Goal: Task Accomplishment & Management: Complete application form

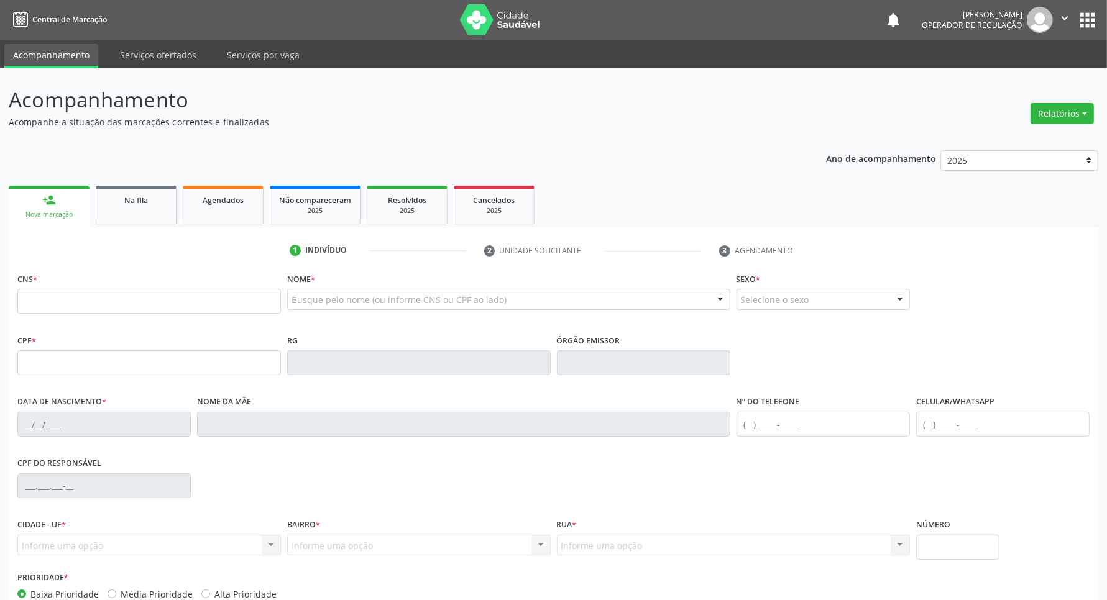
click at [636, 104] on p "Acompanhamento" at bounding box center [390, 100] width 762 height 31
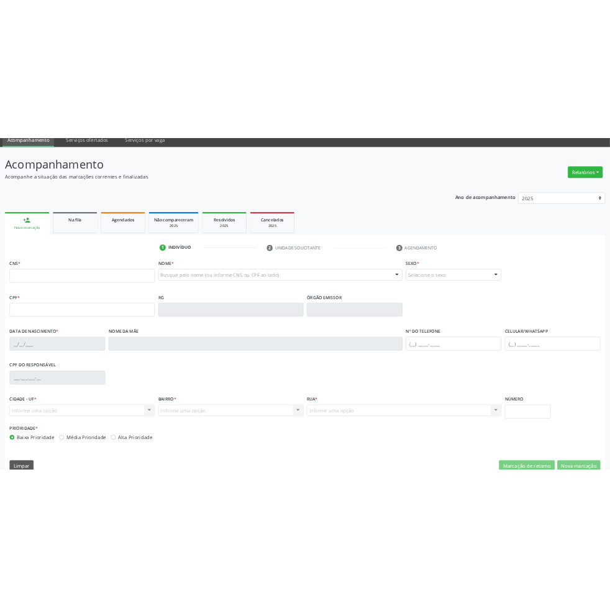
scroll to position [73, 0]
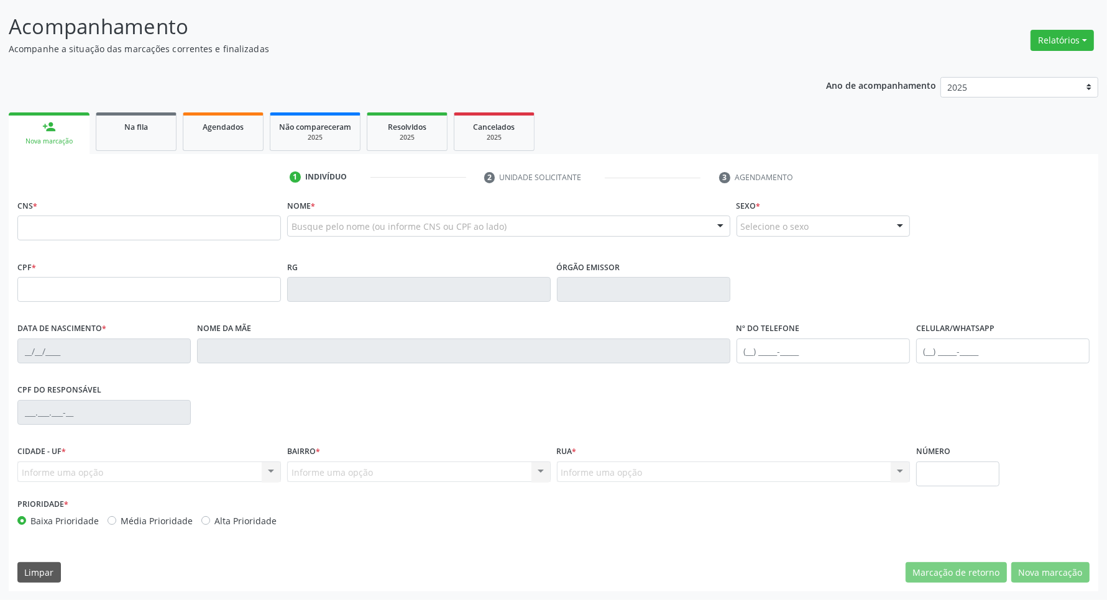
click at [738, 76] on div "Ano de acompanhamento 2025 2024 2023 2022 2021 person_add Nova marcação Na fila…" at bounding box center [553, 330] width 1089 height 524
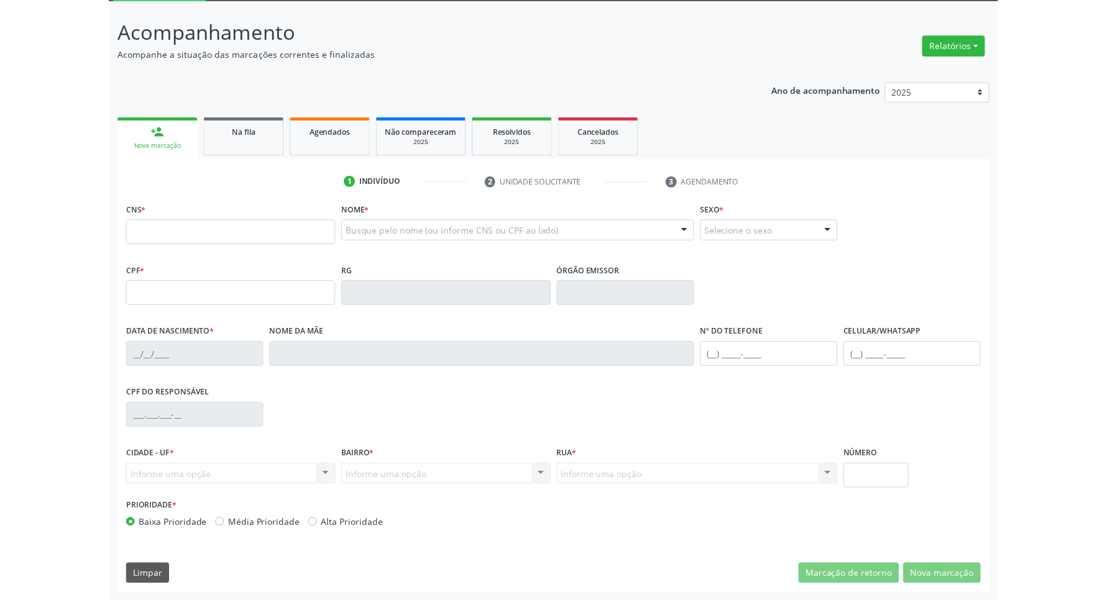
scroll to position [0, 0]
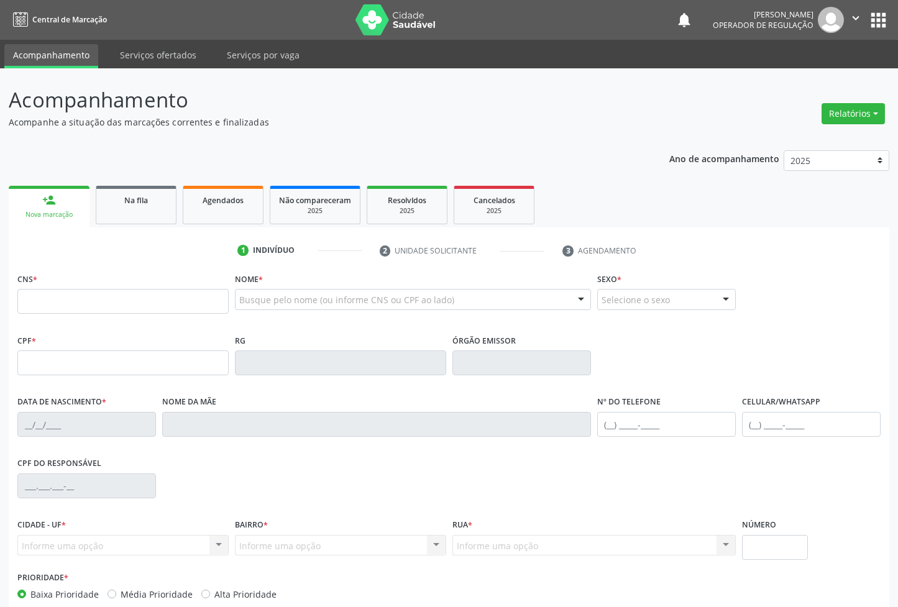
click at [613, 178] on div "Ano de acompanhamento 2025 2024 2023 2022 2021 person_add Nova marcação Na fila…" at bounding box center [449, 404] width 881 height 524
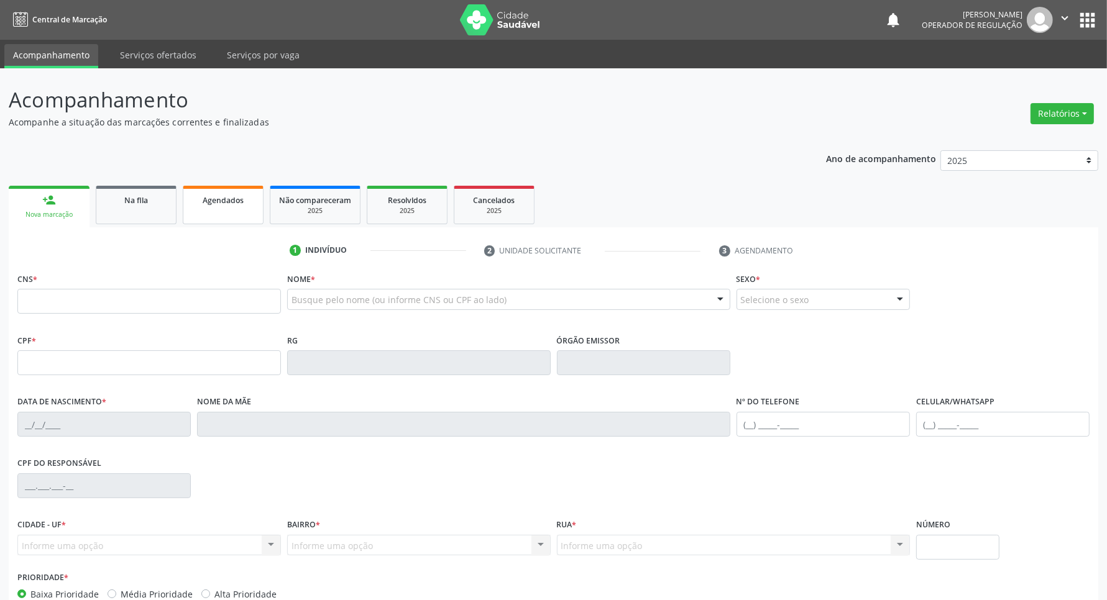
click at [211, 213] on link "Agendados" at bounding box center [223, 205] width 81 height 39
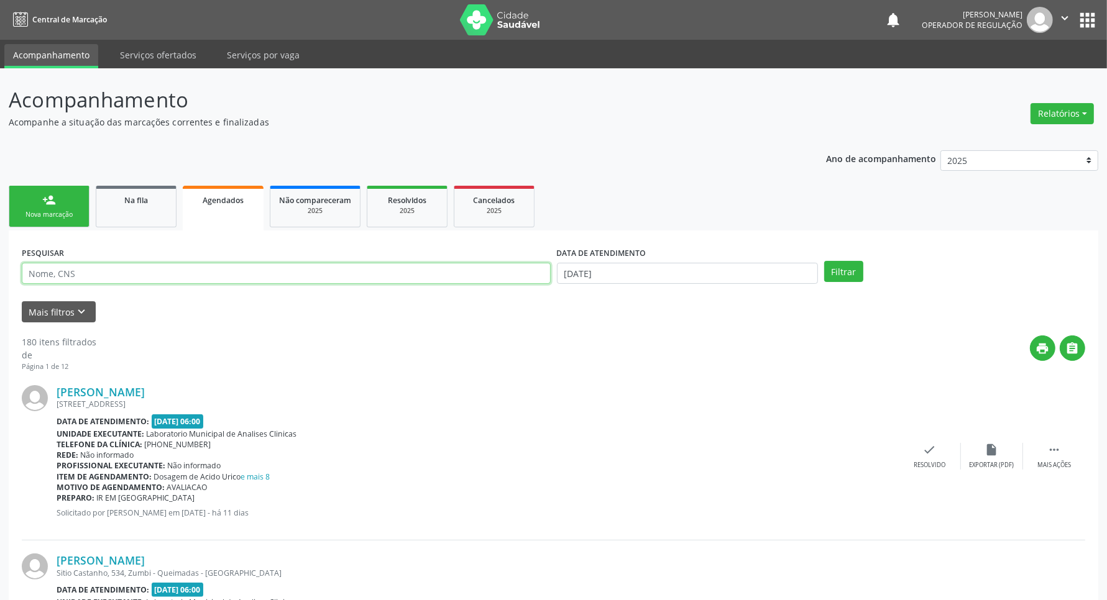
click at [183, 278] on input "text" at bounding box center [286, 273] width 529 height 21
click at [190, 280] on input "text" at bounding box center [286, 273] width 529 height 21
type input "[PERSON_NAME]"
click at [824, 261] on button "Filtrar" at bounding box center [843, 271] width 39 height 21
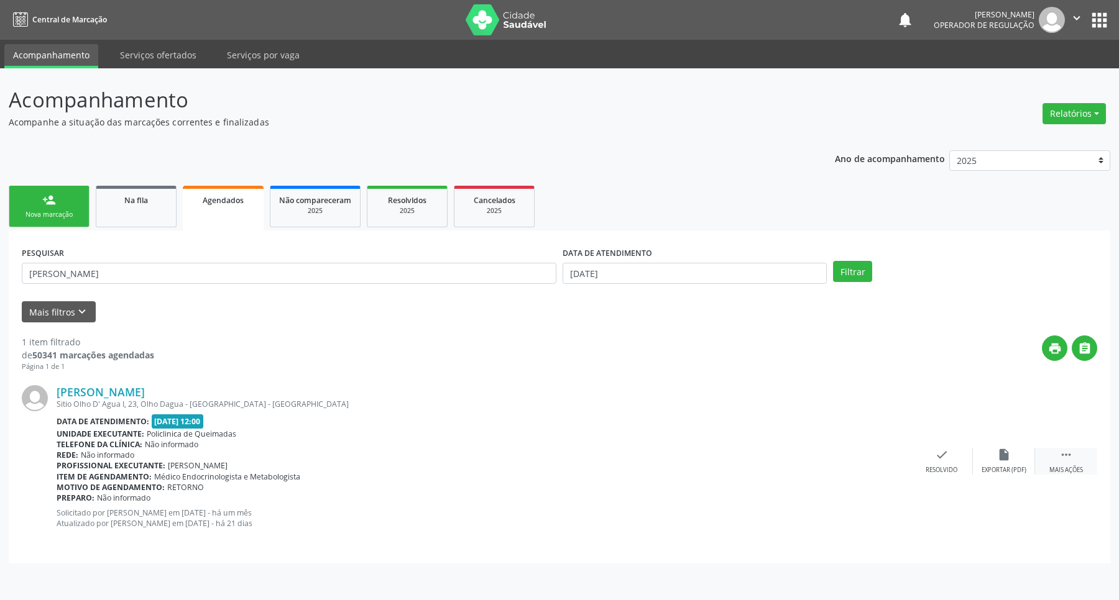
click at [1077, 452] on div " Mais ações" at bounding box center [1066, 461] width 62 height 27
click at [869, 454] on div "cancel Cancelar" at bounding box center [879, 461] width 62 height 27
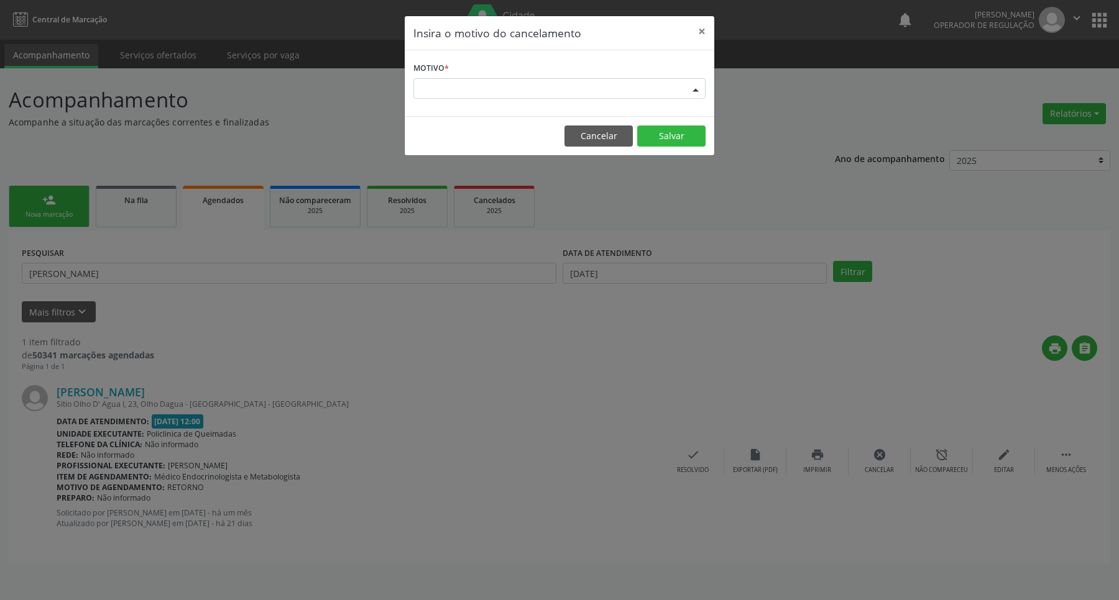
click at [648, 97] on div "Escolha o motivo" at bounding box center [559, 88] width 292 height 21
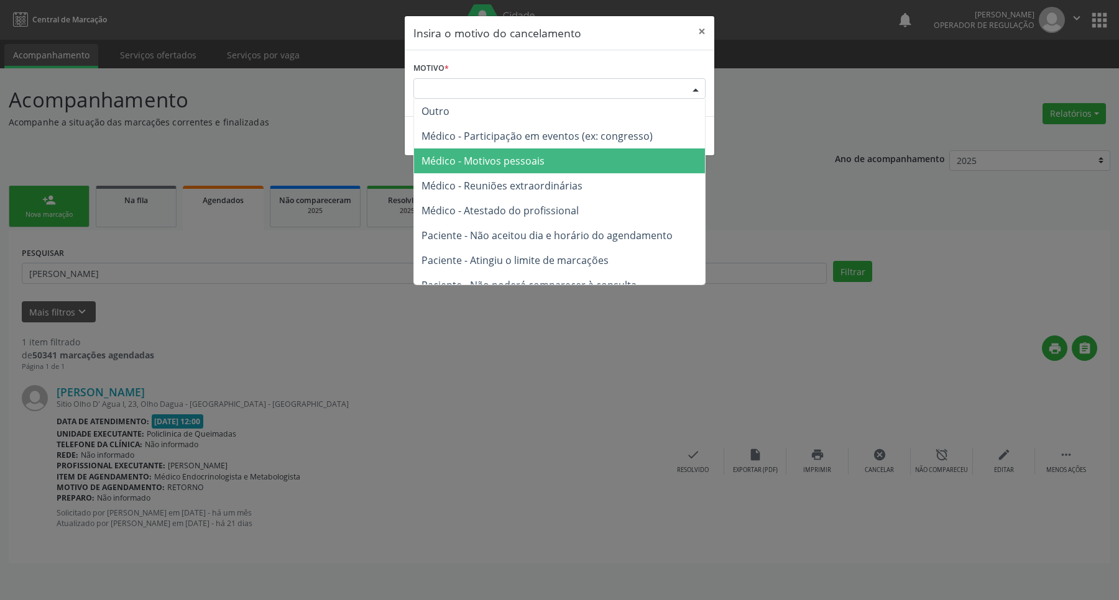
click at [526, 154] on span "Médico - Motivos pessoais" at bounding box center [482, 161] width 123 height 14
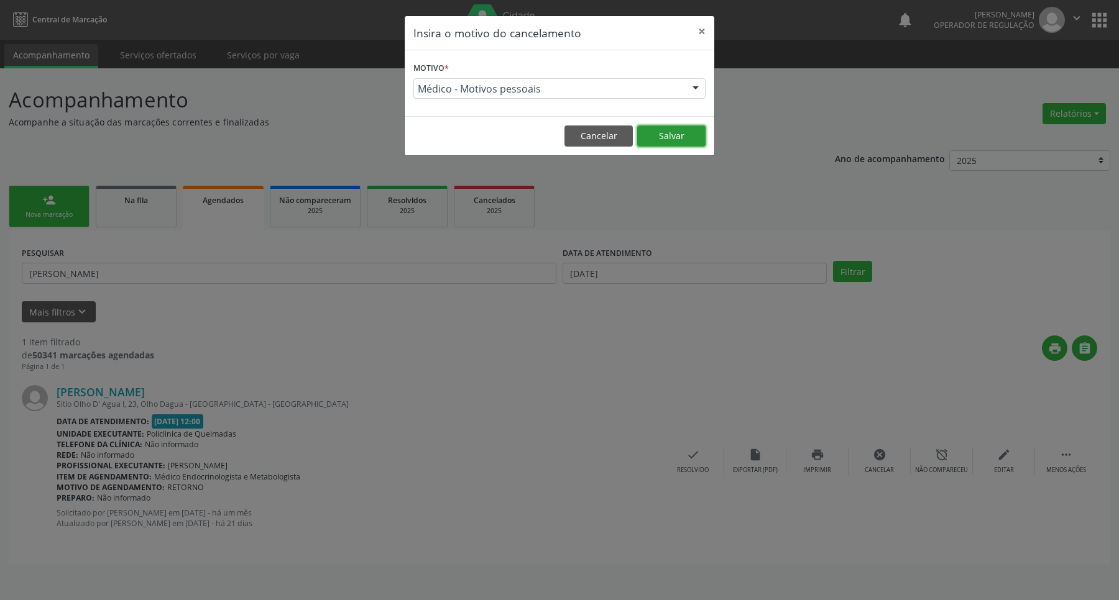
click at [656, 135] on button "Salvar" at bounding box center [671, 136] width 68 height 21
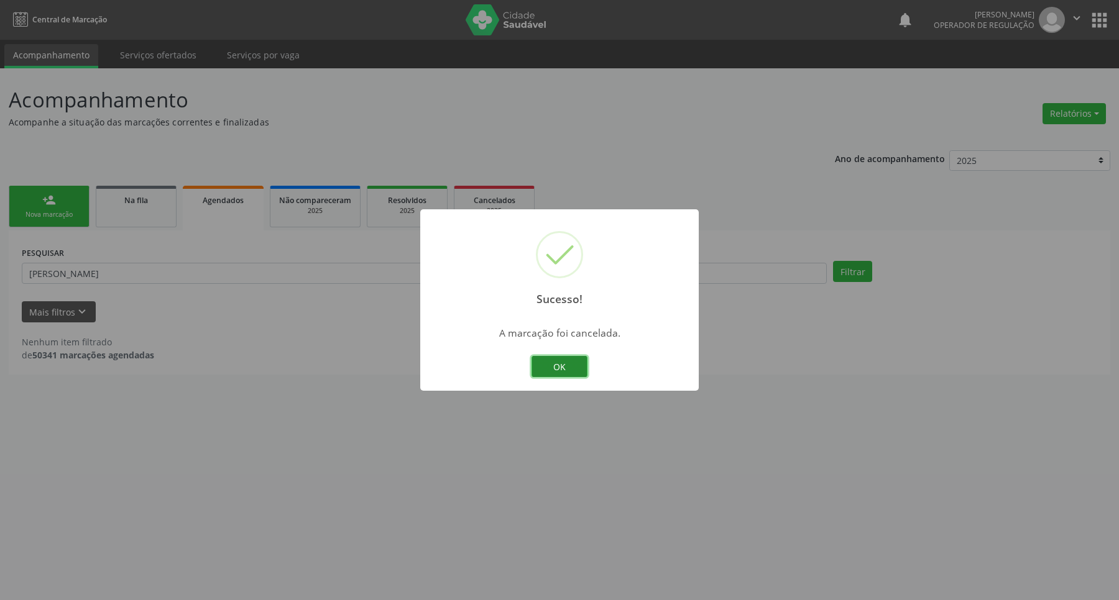
drag, startPoint x: 542, startPoint y: 362, endPoint x: 244, endPoint y: 274, distance: 310.9
click at [536, 360] on button "OK" at bounding box center [559, 366] width 56 height 21
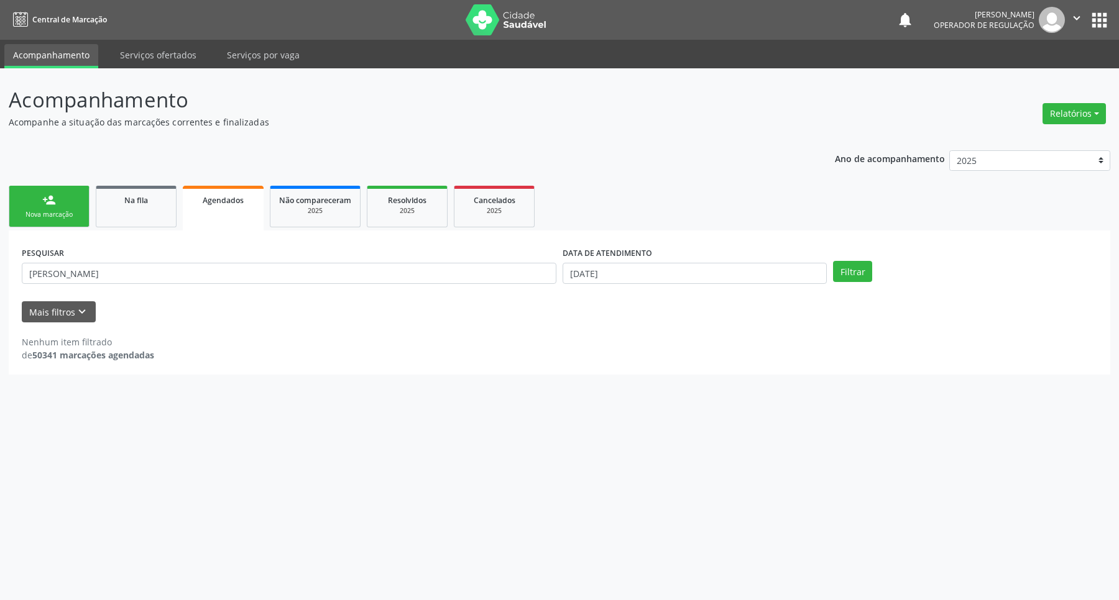
click at [78, 206] on link "person_add Nova marcação" at bounding box center [49, 207] width 81 height 42
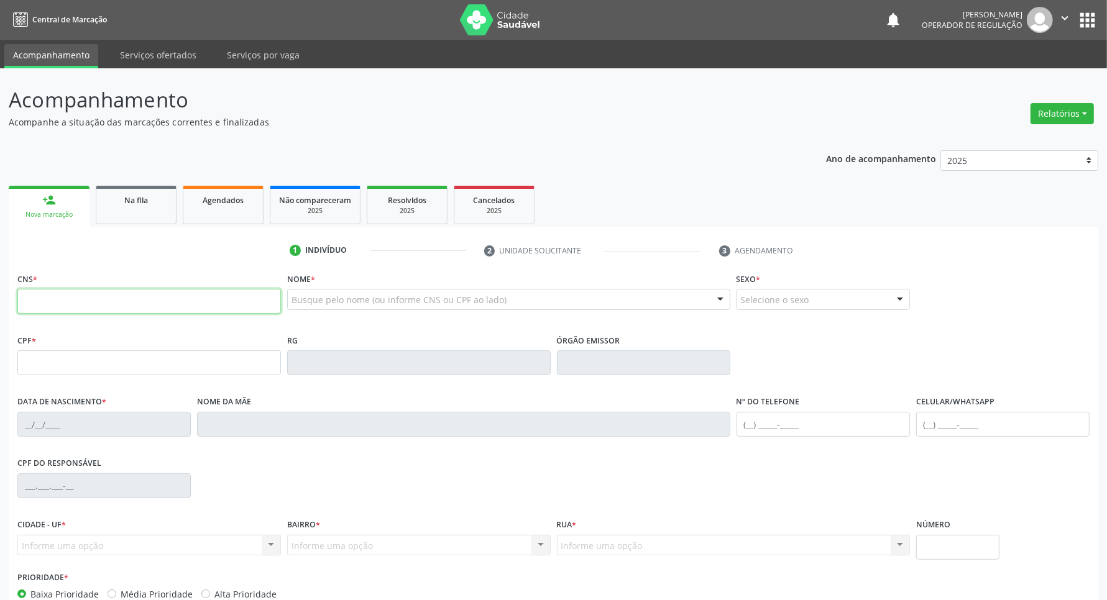
click at [122, 303] on input "text" at bounding box center [148, 301] width 263 height 25
type input "700 8049 0385 4490"
type input "[DATE]"
type input "[PERSON_NAME]"
type input "[PHONE_NUMBER]"
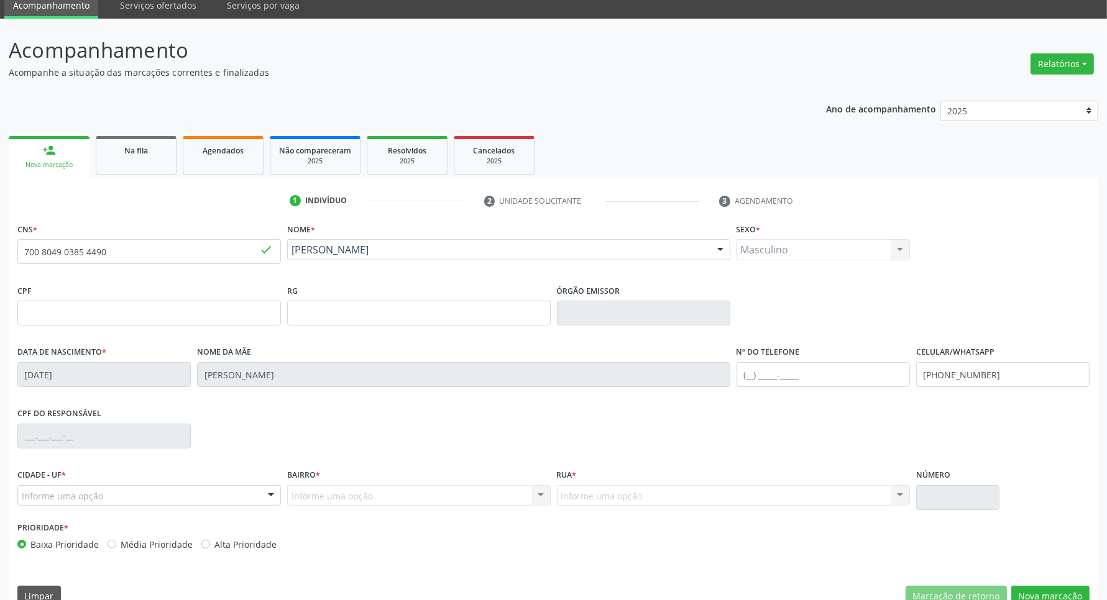
scroll to position [73, 0]
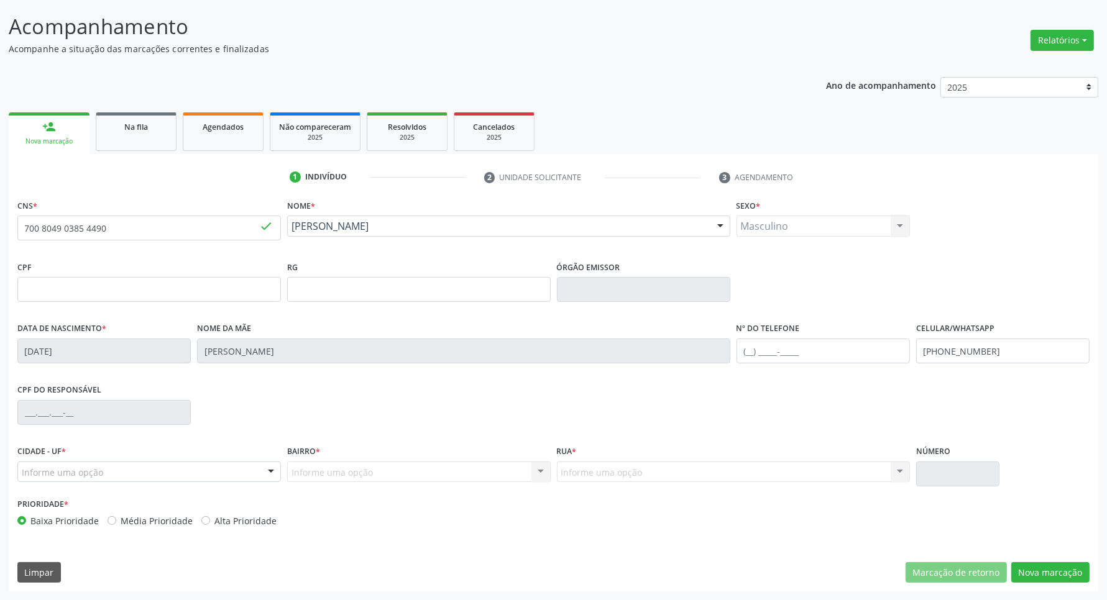
click at [445, 477] on div "Informe uma opção Nenhum resultado encontrado para: " " Nenhuma opção encontrad…" at bounding box center [418, 472] width 263 height 21
click at [786, 228] on div "Masculino Masculino Feminino Nenhum resultado encontrado para: " " Não há nenhu…" at bounding box center [822, 226] width 173 height 21
click at [153, 476] on div "Informe uma opção" at bounding box center [148, 472] width 263 height 21
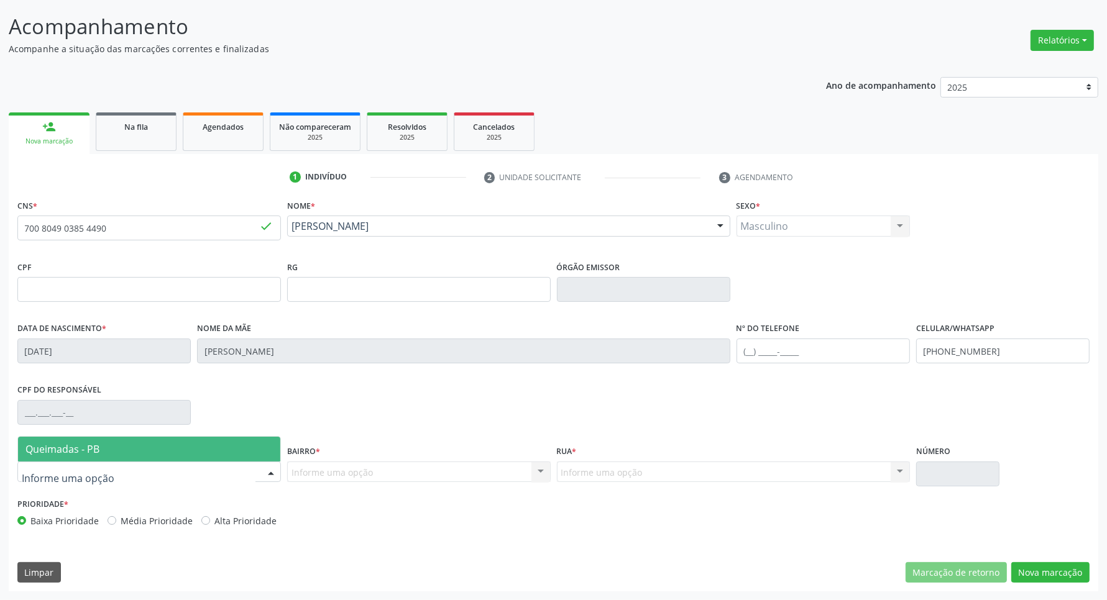
click at [131, 439] on span "Queimadas - PB" at bounding box center [149, 449] width 262 height 25
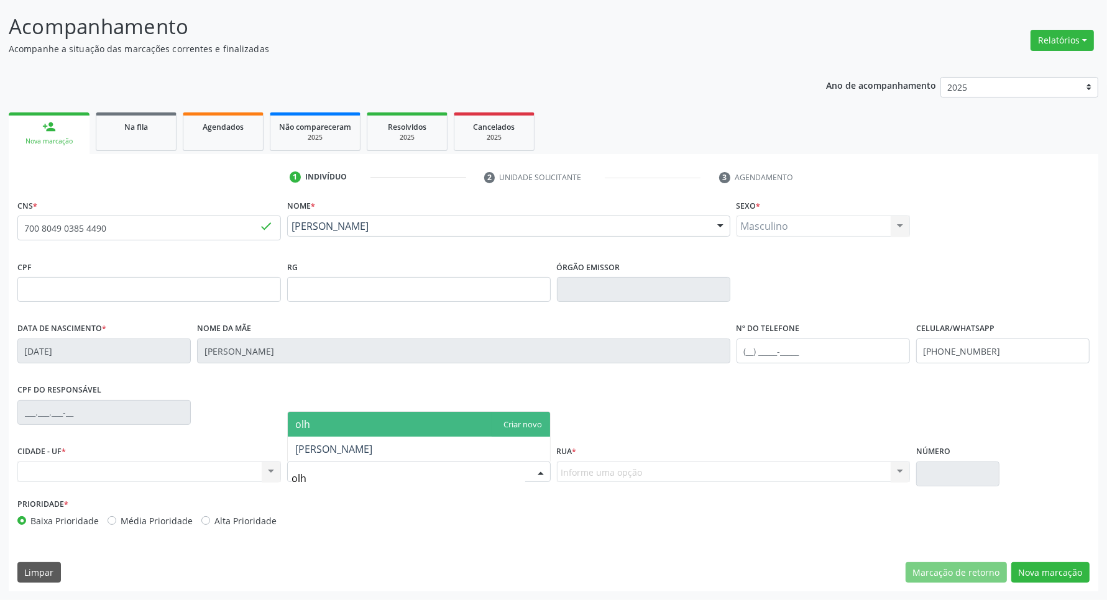
type input "olho"
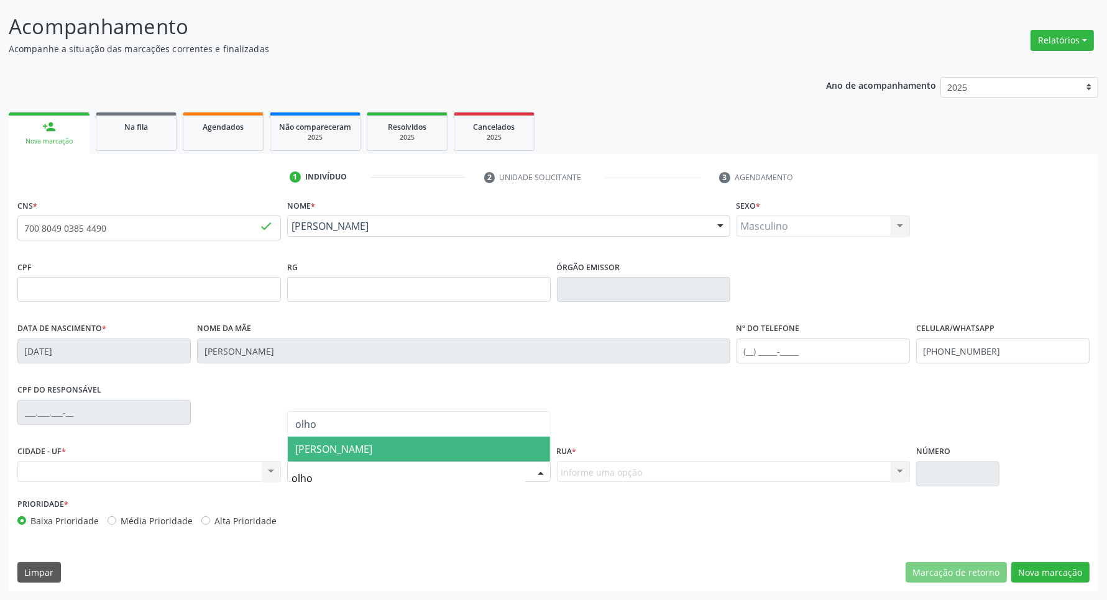
click at [359, 451] on span "[PERSON_NAME]" at bounding box center [419, 449] width 262 height 25
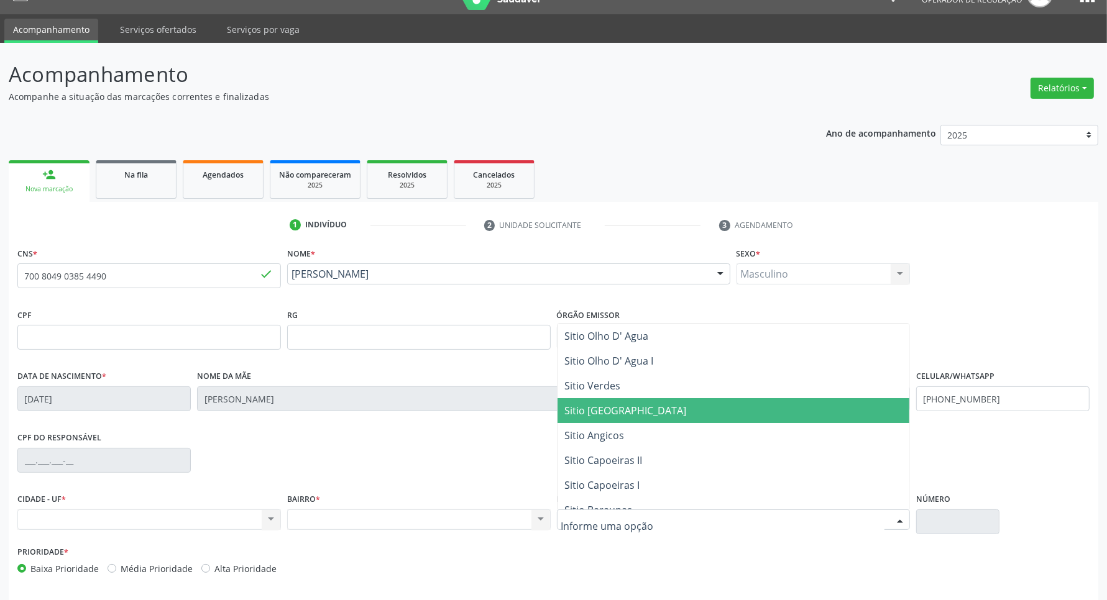
scroll to position [0, 0]
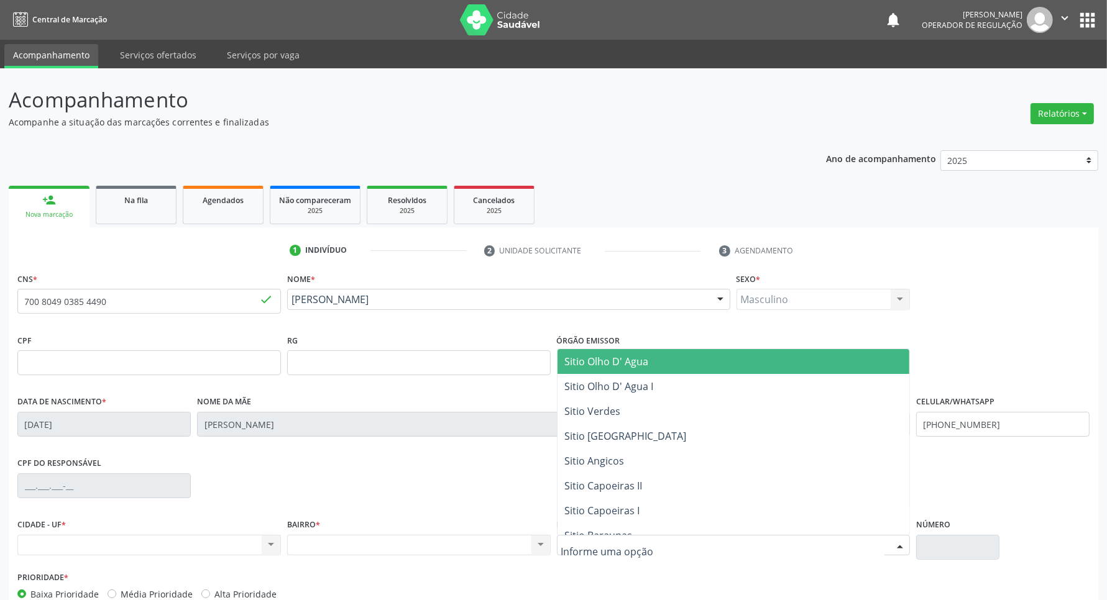
click at [669, 361] on span "Sitio Olho D' Agua" at bounding box center [733, 361] width 352 height 25
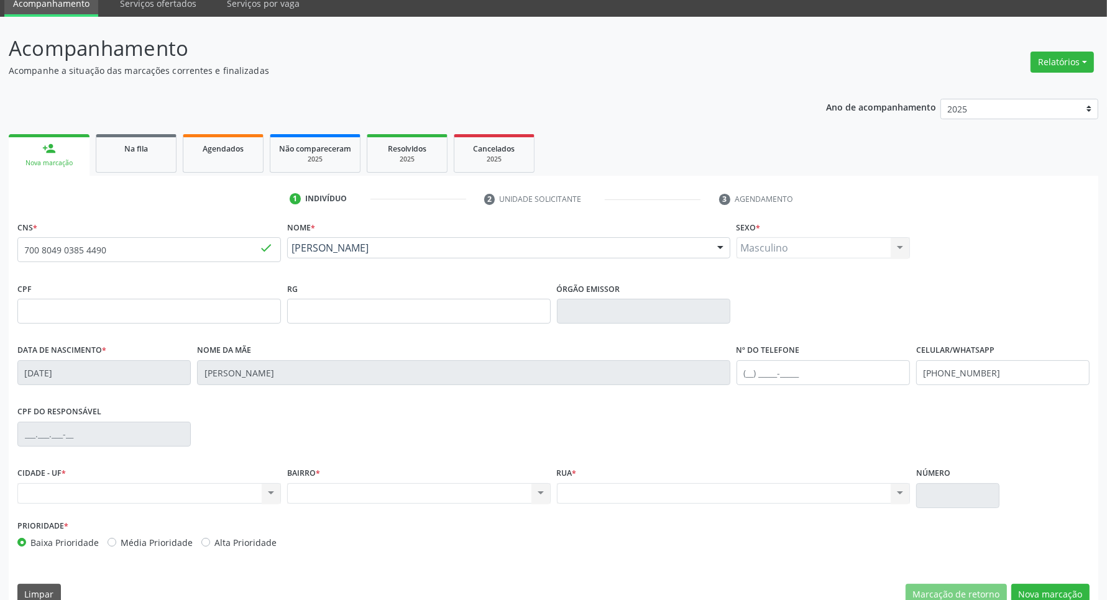
scroll to position [73, 0]
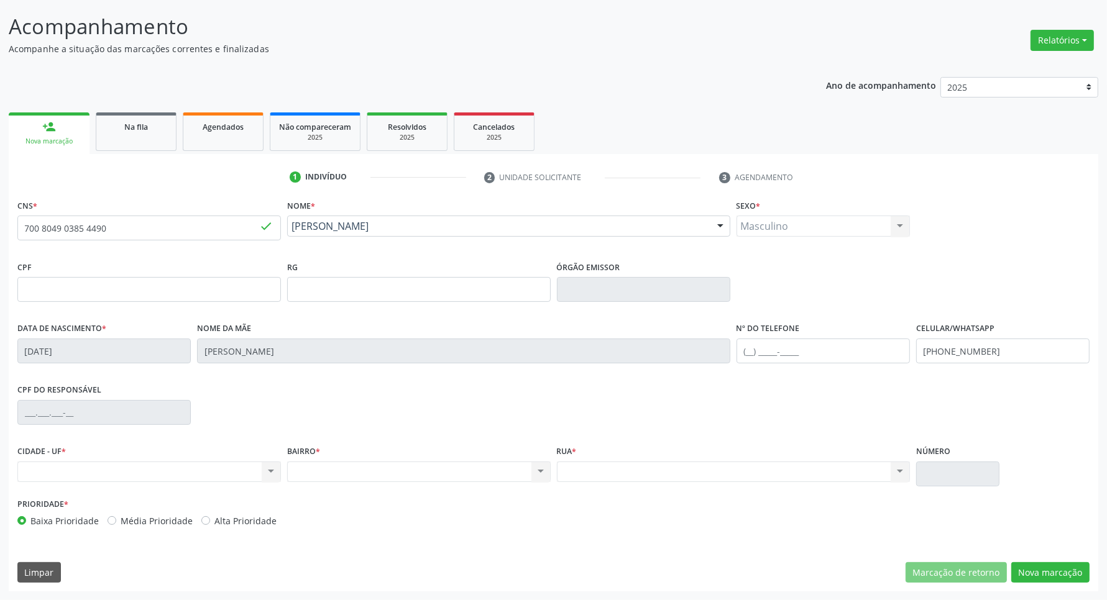
click at [162, 474] on div "Nenhum resultado encontrado para: " " Não há nenhuma opção para ser exibida." at bounding box center [148, 472] width 263 height 21
click at [219, 398] on div "CPF do responsável" at bounding box center [553, 412] width 1078 height 62
click at [1042, 572] on button "Nova marcação" at bounding box center [1050, 572] width 78 height 21
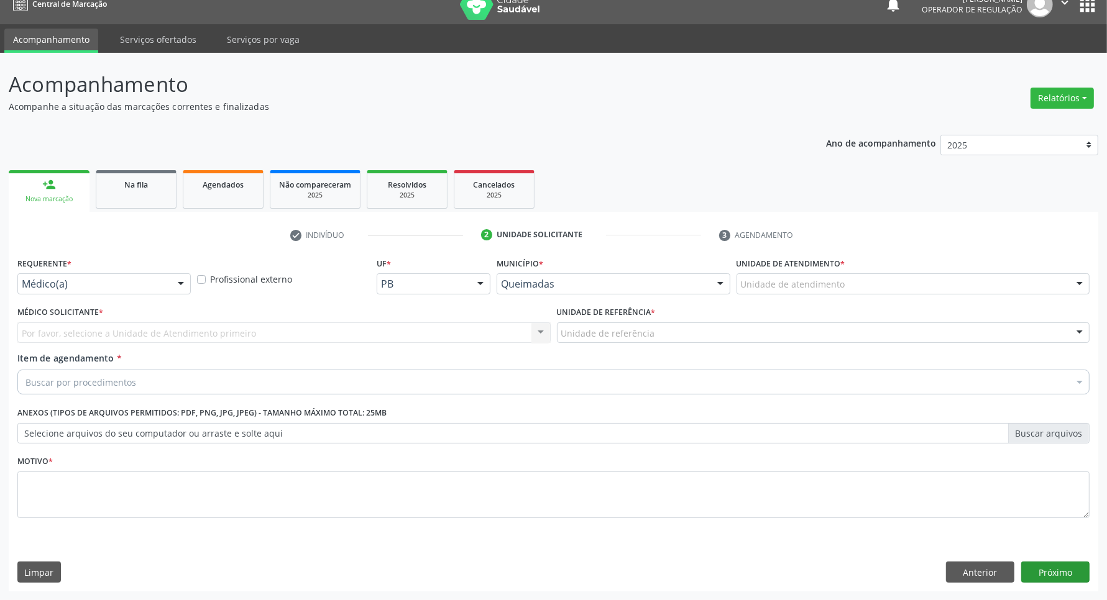
scroll to position [16, 0]
drag, startPoint x: 152, startPoint y: 284, endPoint x: 147, endPoint y: 368, distance: 84.1
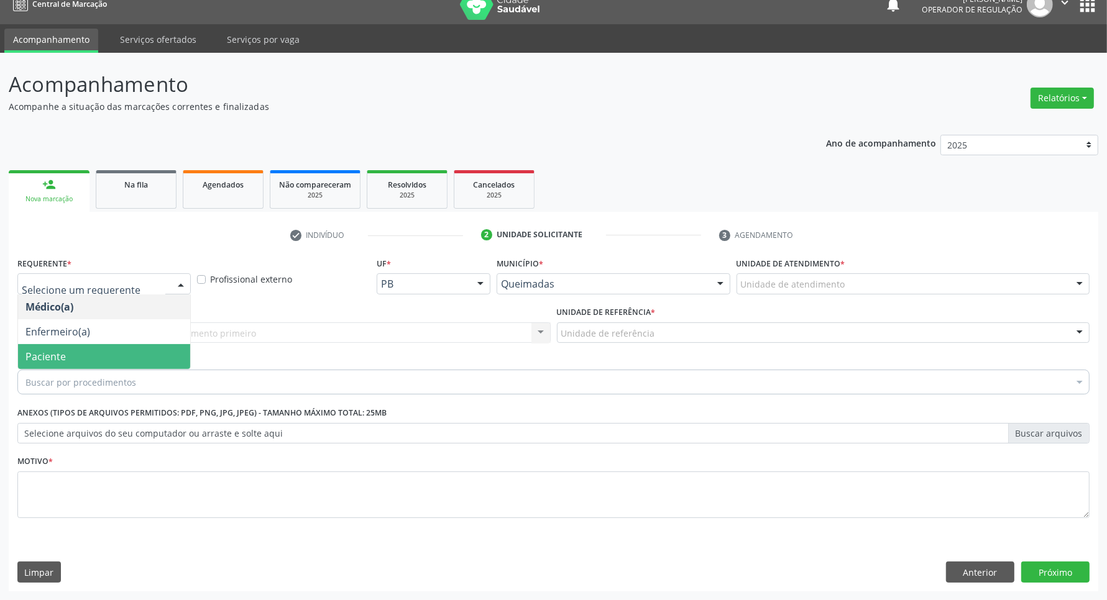
click at [131, 360] on span "Paciente" at bounding box center [104, 356] width 172 height 25
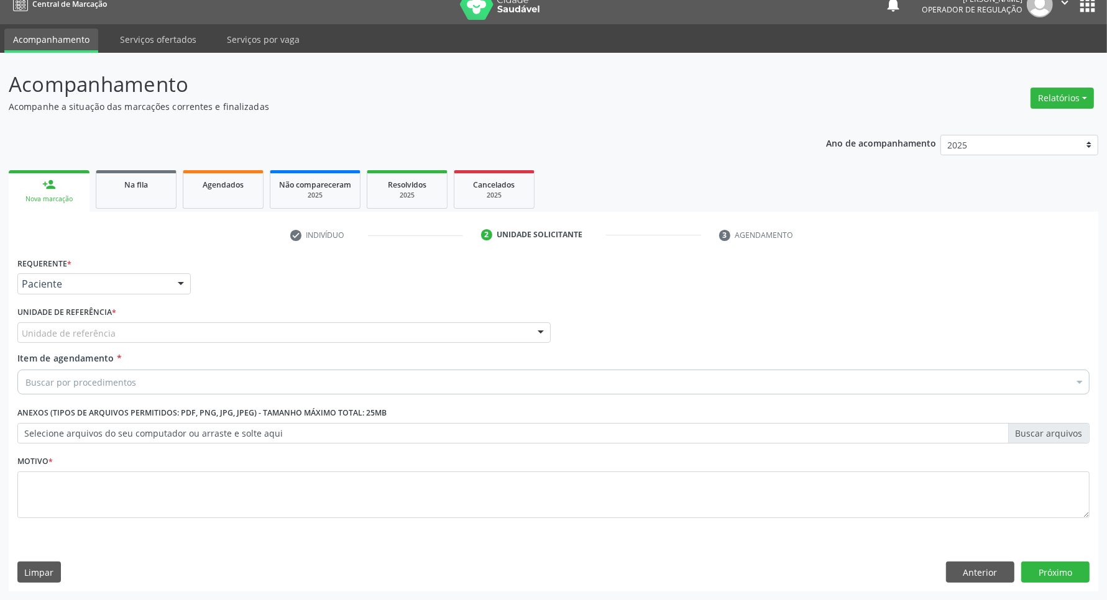
click at [144, 328] on div "Unidade de referência" at bounding box center [283, 333] width 533 height 21
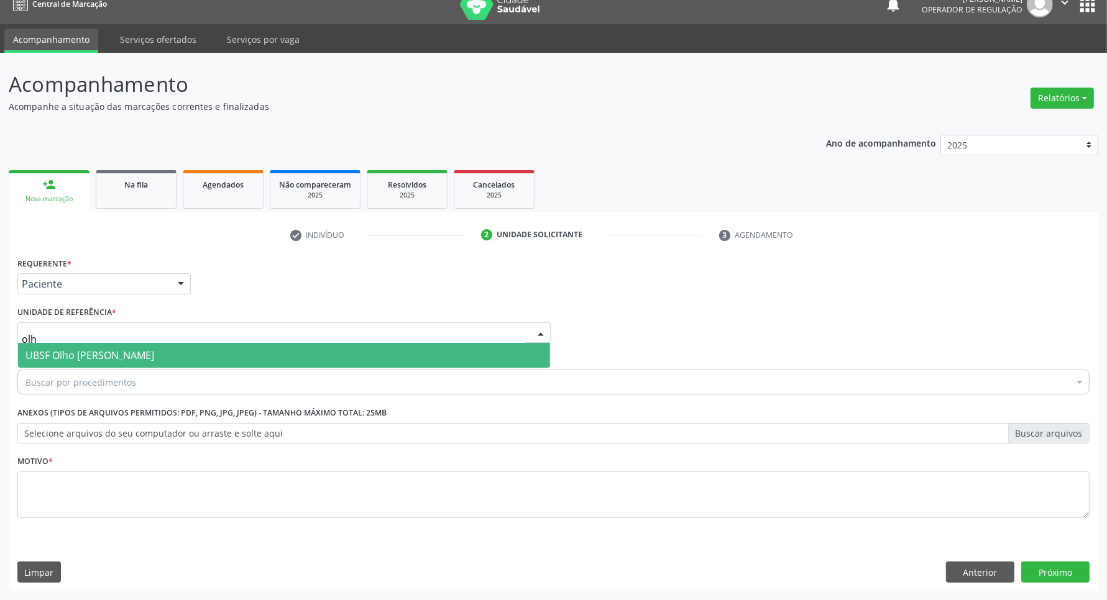
type input "olho"
click at [148, 361] on span "UBSF Olho [PERSON_NAME]" at bounding box center [284, 355] width 532 height 25
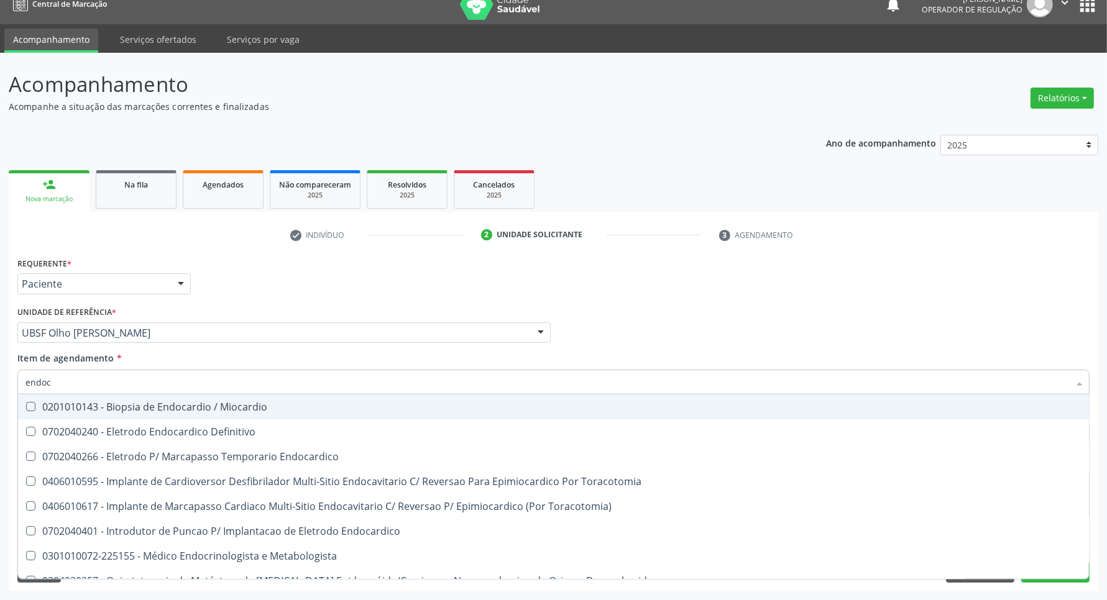
type input "endocr"
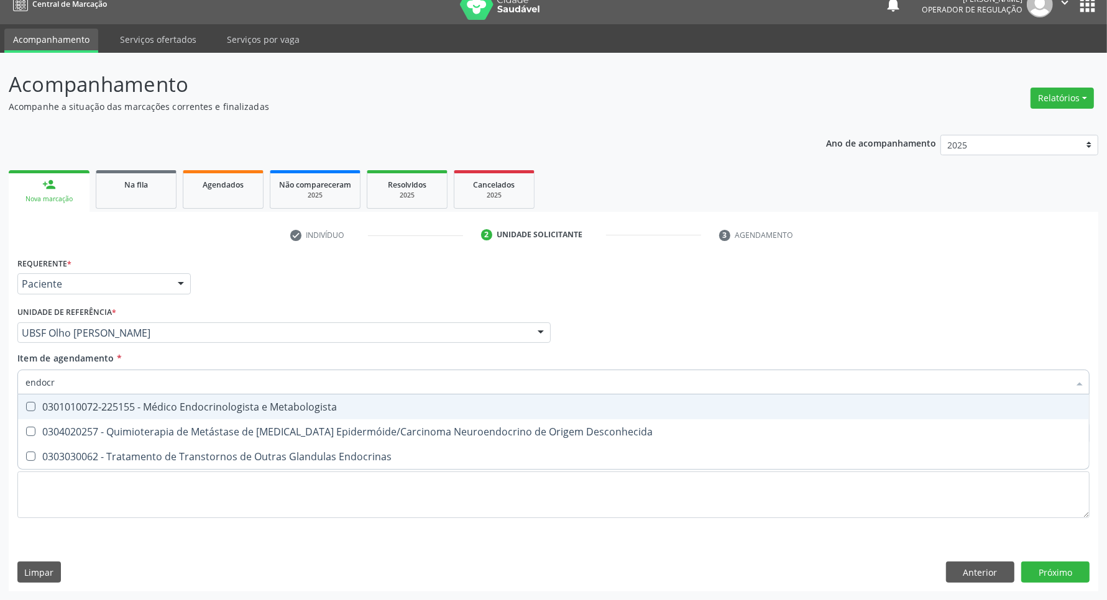
click at [111, 402] on div "0301010072-225155 - Médico Endocrinologista e Metabologista" at bounding box center [553, 407] width 1056 height 10
checkbox Metabologista "true"
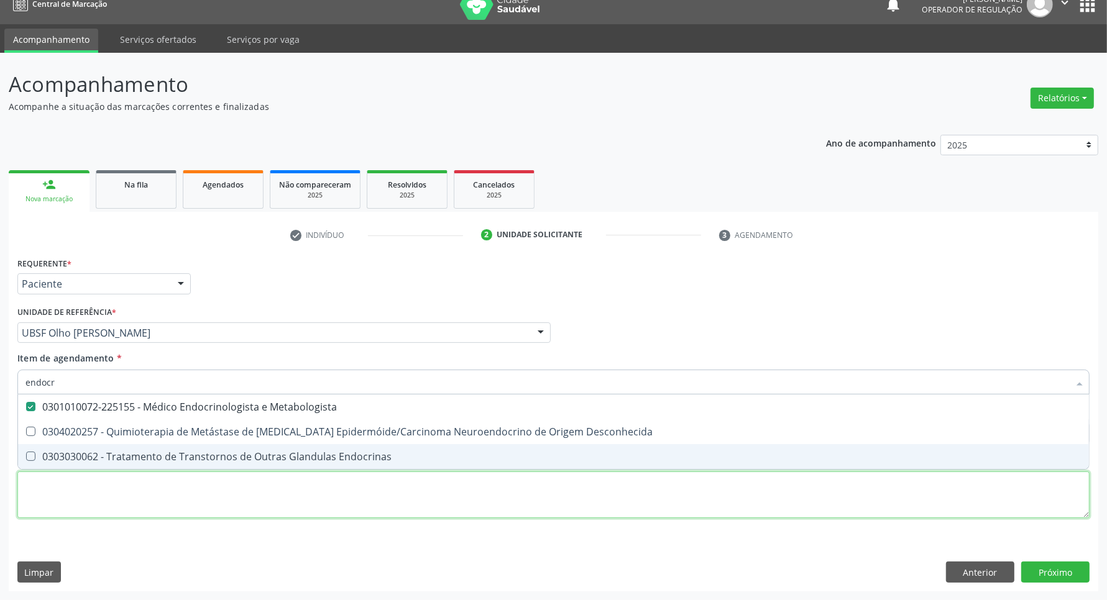
click at [106, 495] on div "Requerente * Paciente Médico(a) Enfermeiro(a) Paciente Nenhum resultado encontr…" at bounding box center [553, 395] width 1072 height 282
checkbox Desconhecida "true"
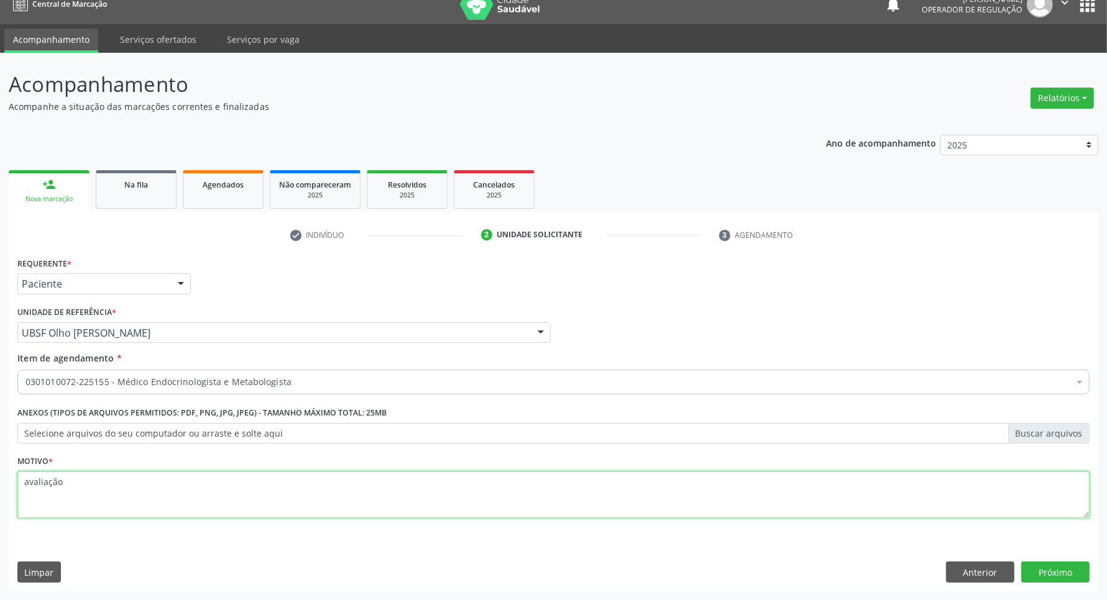
type textarea "avaliação"
click button "Próximo" at bounding box center [1055, 572] width 68 height 21
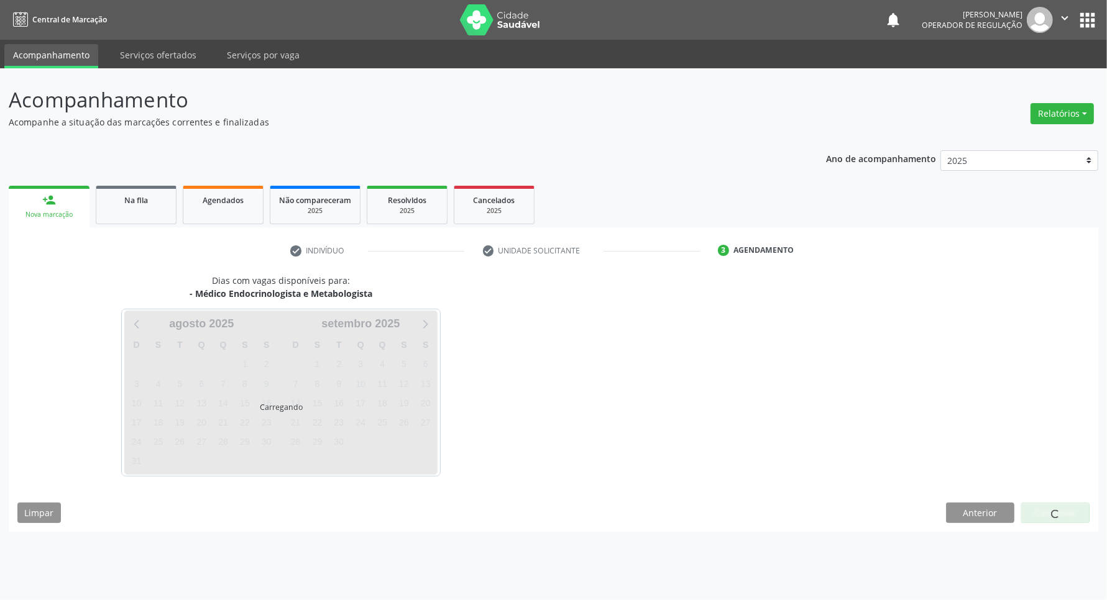
scroll to position [0, 0]
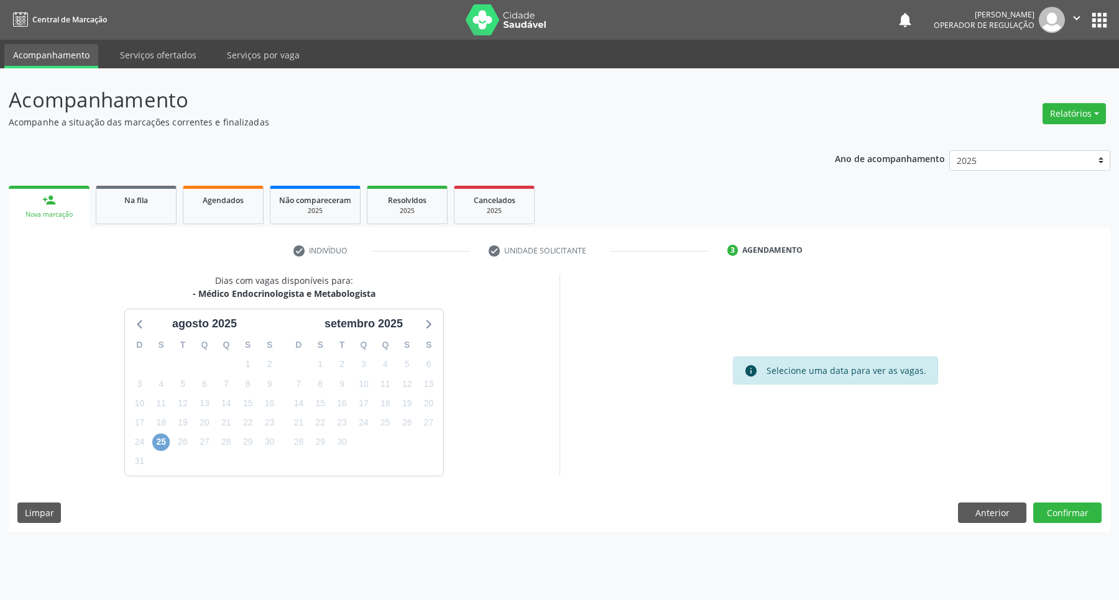
click at [168, 444] on span "25" at bounding box center [160, 442] width 17 height 17
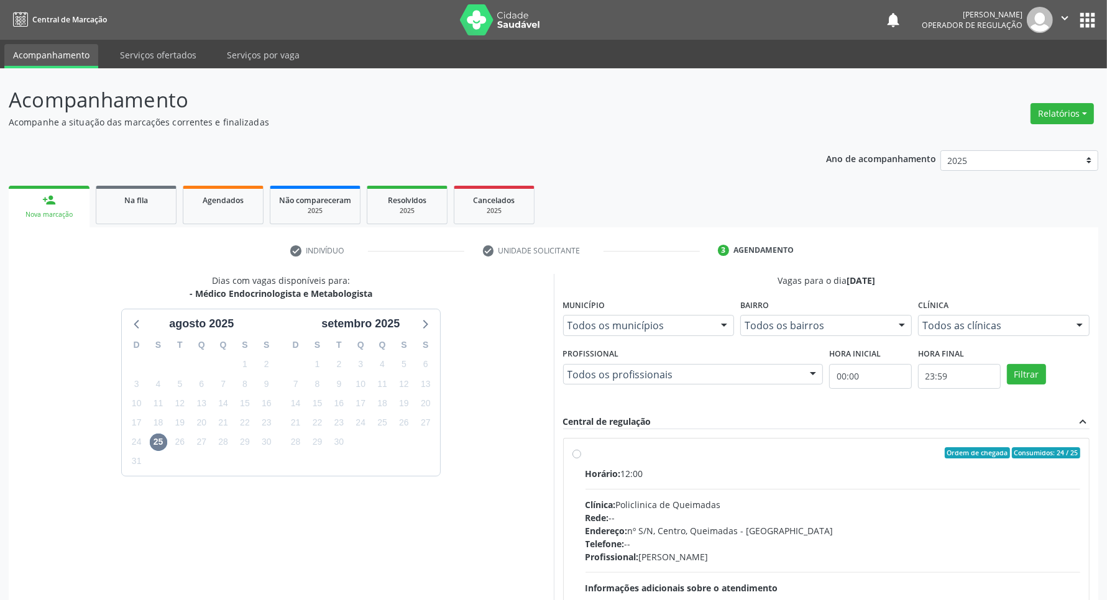
click at [864, 468] on div "Horário: 12:00" at bounding box center [832, 473] width 495 height 13
click at [581, 459] on input "Ordem de chegada Consumidos: 24 / 25 Horário: 12:00 Clínica: Policlinica de Que…" at bounding box center [576, 452] width 9 height 11
radio input "true"
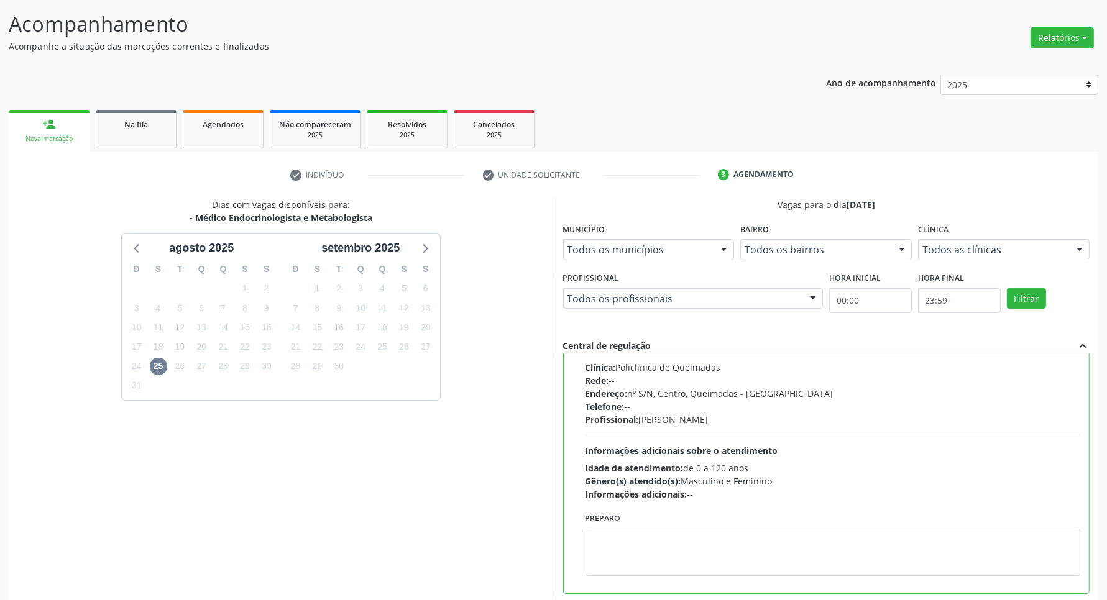
scroll to position [142, 0]
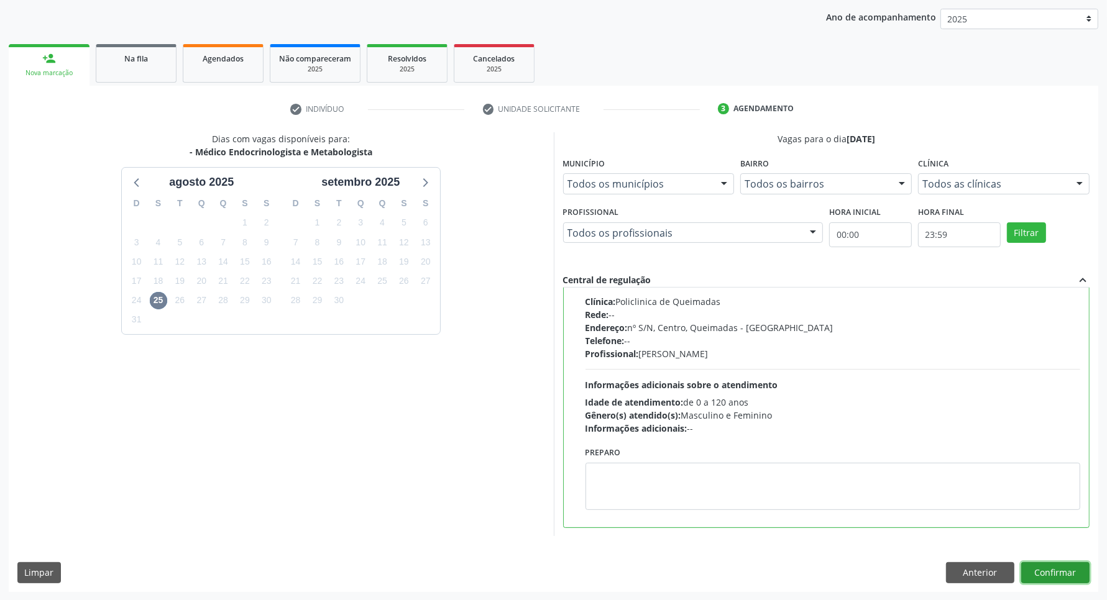
click at [1038, 567] on button "Confirmar" at bounding box center [1055, 572] width 68 height 21
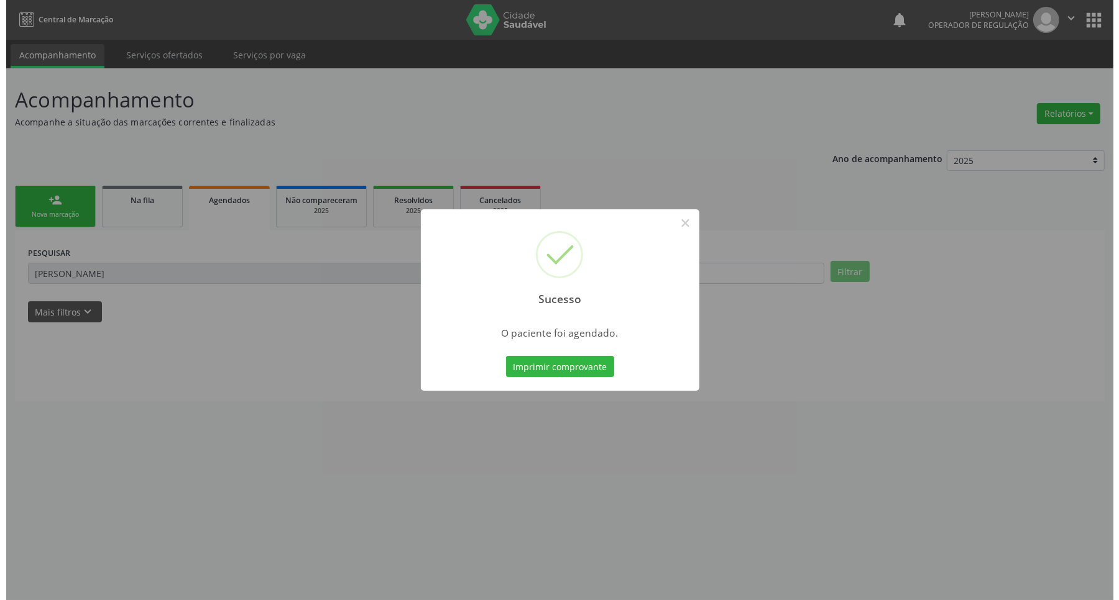
scroll to position [0, 0]
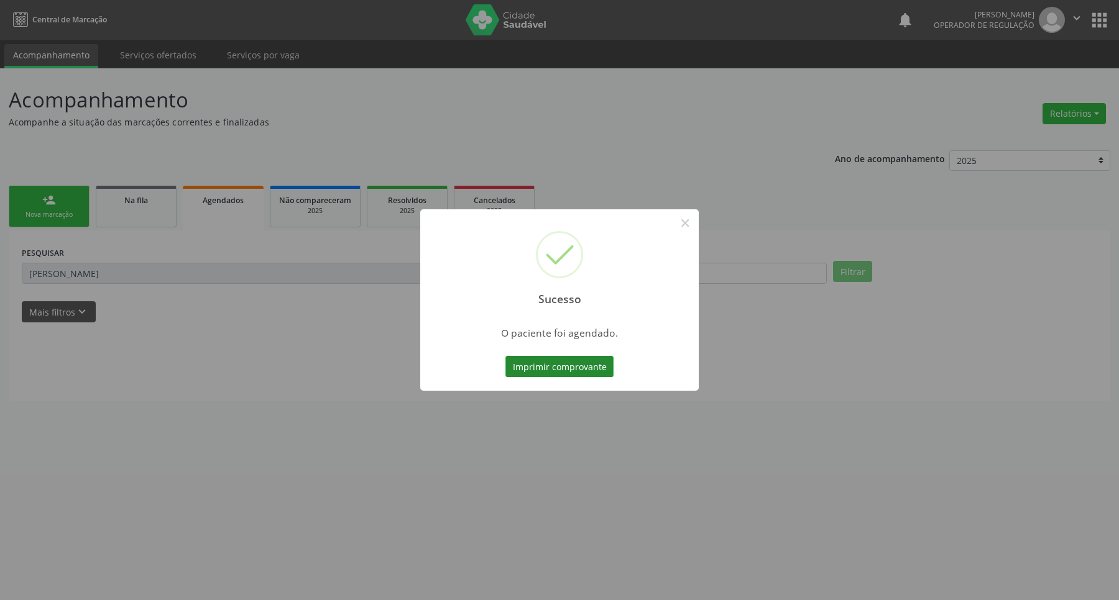
click at [525, 370] on button "Imprimir comprovante" at bounding box center [559, 366] width 108 height 21
